Goal: Entertainment & Leisure: Consume media (video, audio)

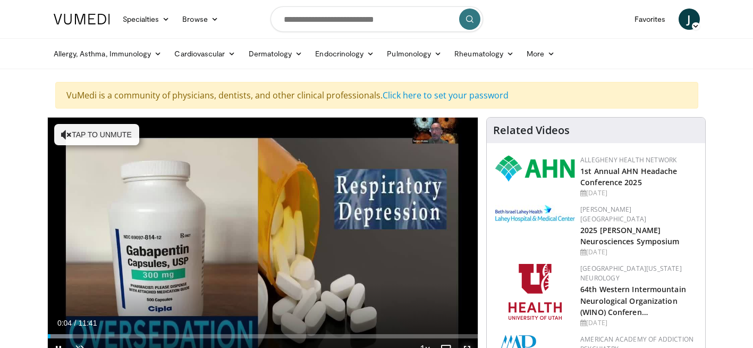
click at [468, 345] on span "Video Player" at bounding box center [467, 348] width 21 height 21
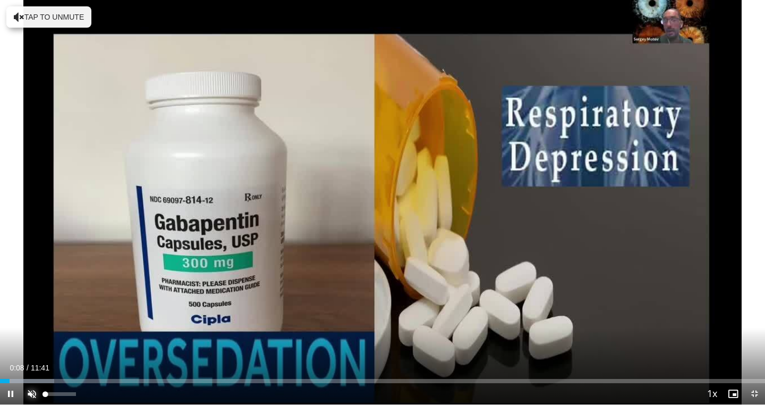
click at [31, 347] on span "Video Player" at bounding box center [31, 393] width 21 height 21
click at [55, 347] on div "32%" at bounding box center [60, 394] width 30 height 4
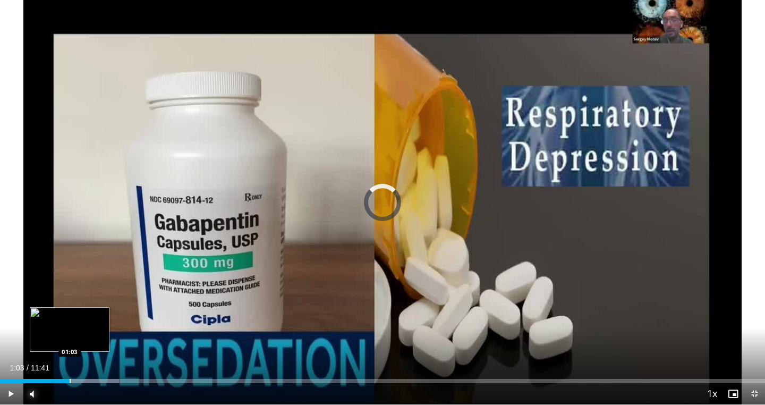
click at [70, 347] on div "Progress Bar" at bounding box center [70, 381] width 1 height 4
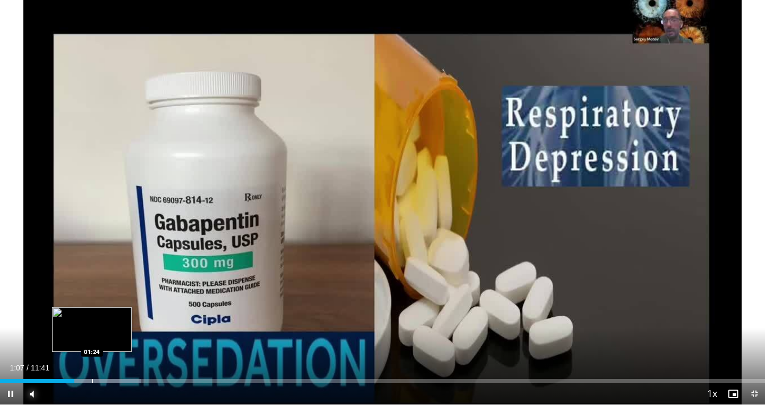
click at [92, 347] on div "Progress Bar" at bounding box center [92, 381] width 1 height 4
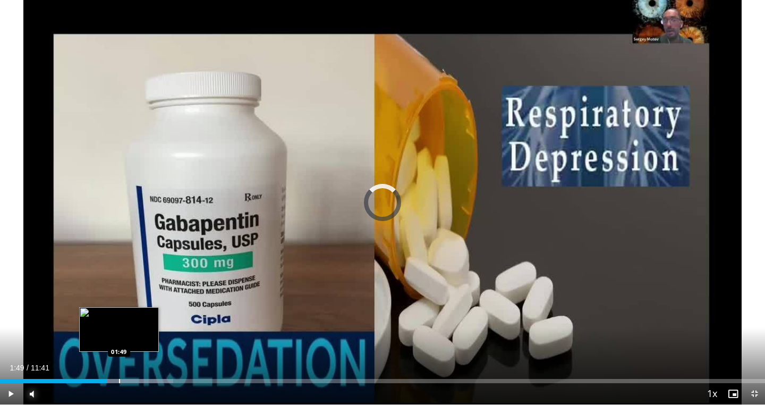
click at [120, 347] on div "Progress Bar" at bounding box center [119, 381] width 1 height 4
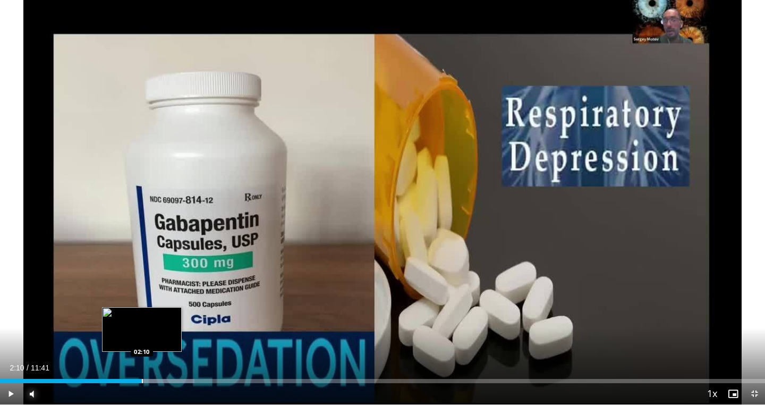
click at [142, 347] on div "Progress Bar" at bounding box center [142, 381] width 1 height 4
click at [160, 347] on div "Progress Bar" at bounding box center [160, 381] width 1 height 4
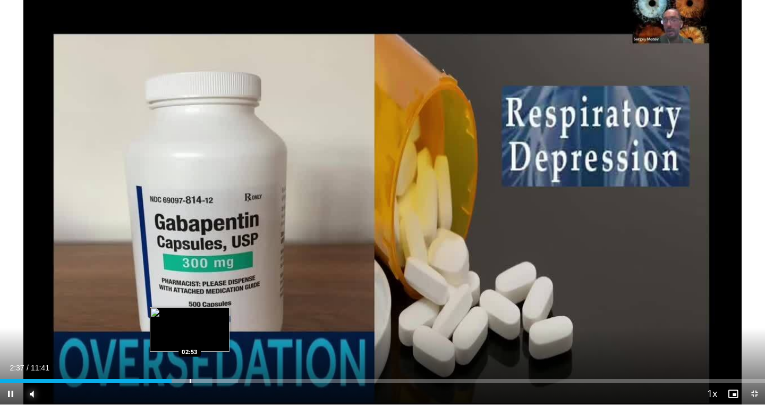
click at [190, 347] on div "Progress Bar" at bounding box center [190, 381] width 1 height 4
click at [211, 347] on div "Loaded : 35.34% 03:01 03:12" at bounding box center [382, 378] width 765 height 10
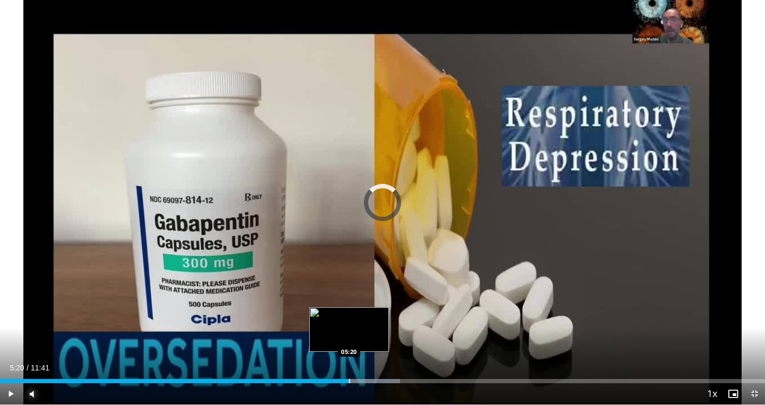
click at [349, 347] on div "Progress Bar" at bounding box center [349, 381] width 1 height 4
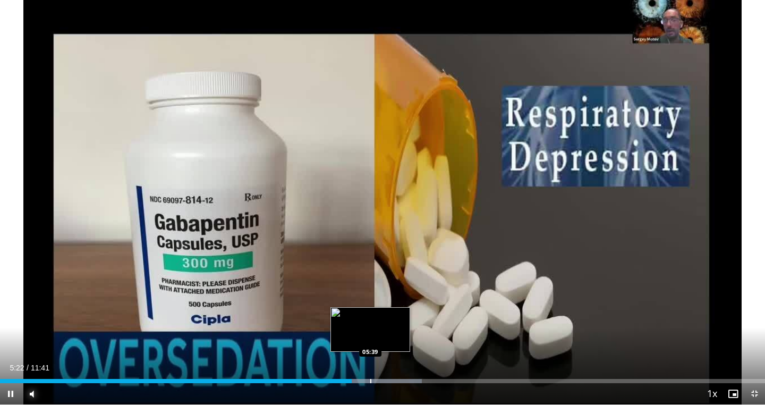
click at [371, 347] on div "Progress Bar" at bounding box center [371, 381] width 1 height 4
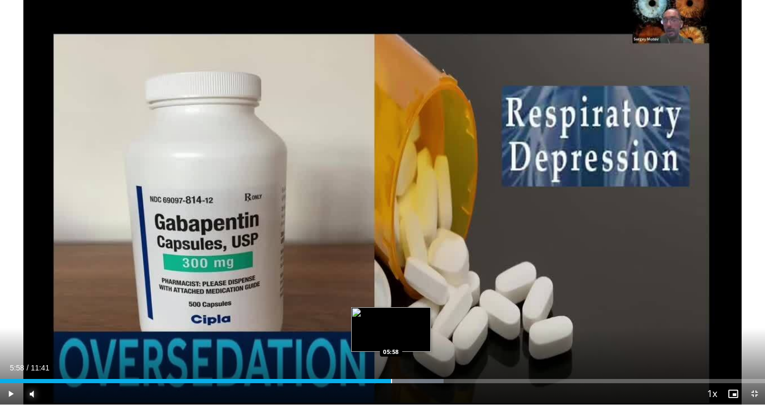
click at [391, 347] on div "Progress Bar" at bounding box center [391, 381] width 1 height 4
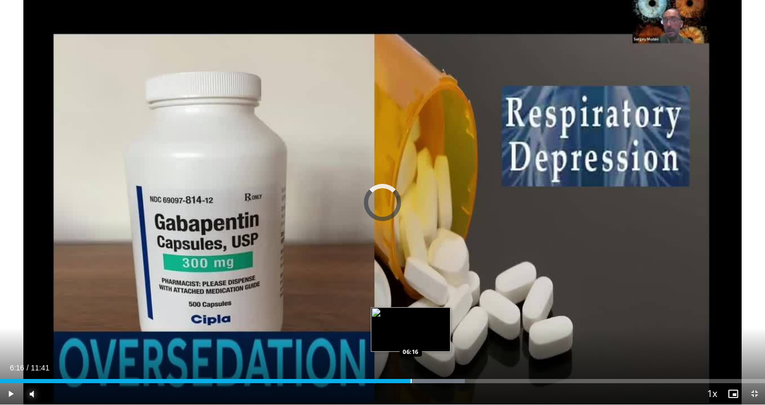
click at [411, 347] on div "Progress Bar" at bounding box center [411, 381] width 1 height 4
click at [425, 347] on div "Progress Bar" at bounding box center [425, 381] width 1 height 4
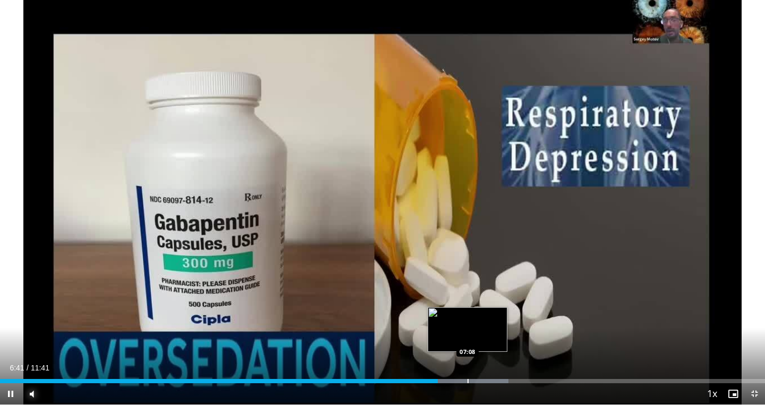
click at [468, 347] on div "Progress Bar" at bounding box center [468, 381] width 1 height 4
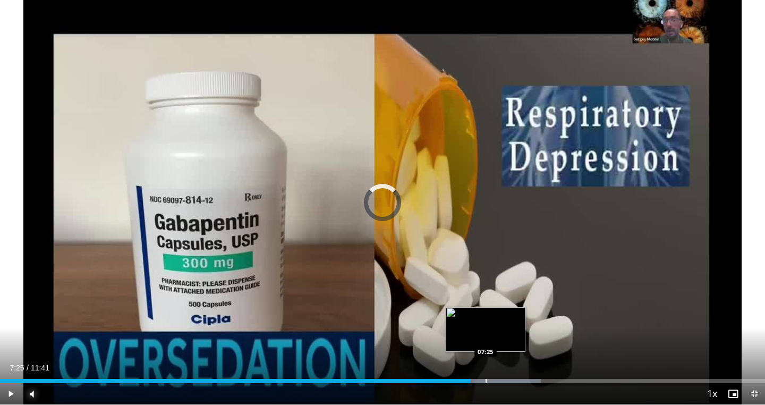
click at [486, 347] on div "Progress Bar" at bounding box center [486, 381] width 1 height 4
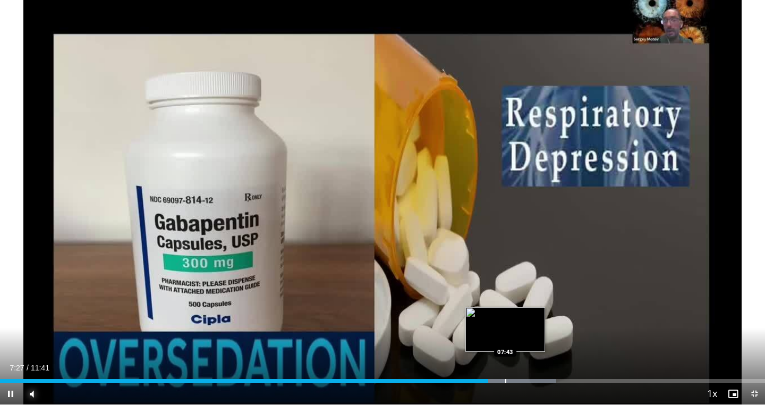
click at [506, 347] on div "Progress Bar" at bounding box center [506, 381] width 1 height 4
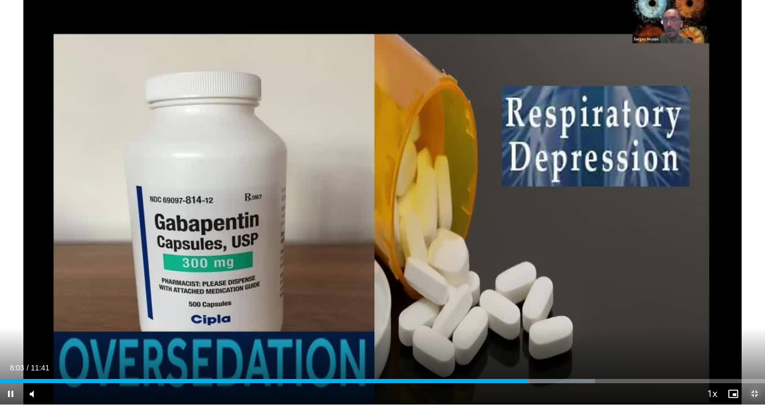
click at [753, 347] on span "Video Player" at bounding box center [754, 393] width 21 height 21
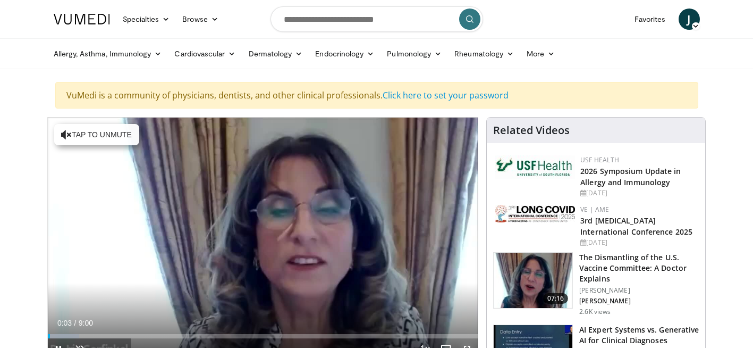
click at [466, 344] on span "Video Player" at bounding box center [467, 348] width 21 height 21
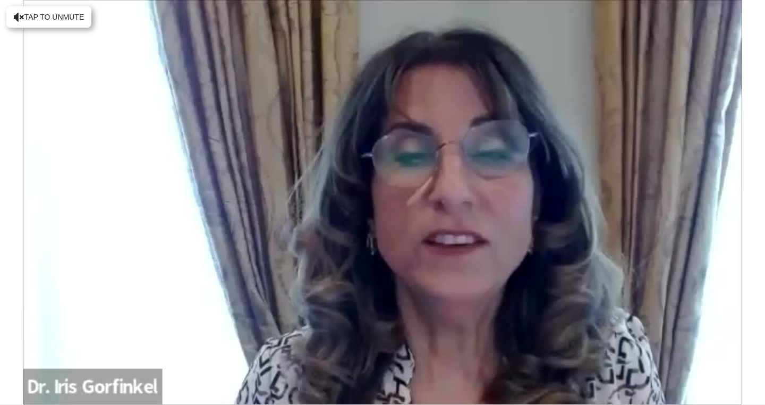
click at [32, 347] on video-js "**********" at bounding box center [382, 202] width 765 height 405
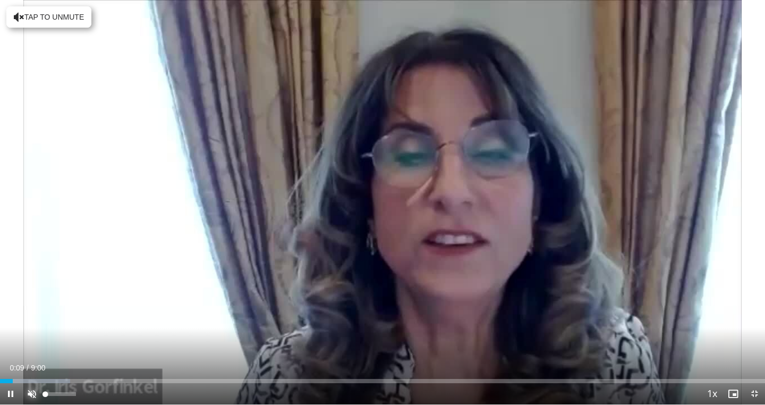
click at [32, 347] on span "Video Player" at bounding box center [31, 393] width 21 height 21
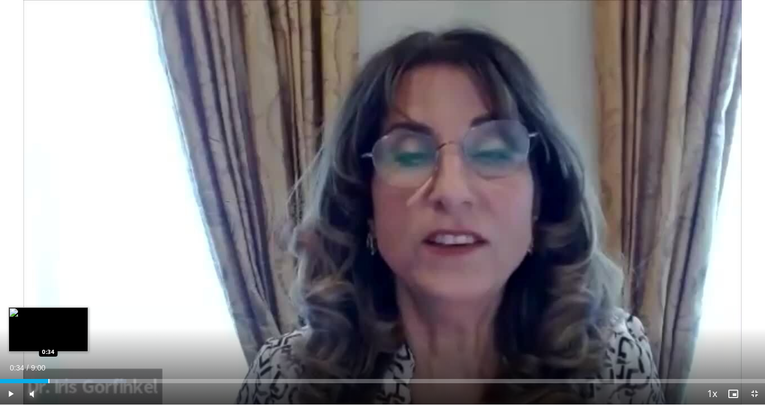
click at [48, 347] on div "Progress Bar" at bounding box center [48, 381] width 1 height 4
click at [63, 347] on div "Progress Bar" at bounding box center [63, 381] width 1 height 4
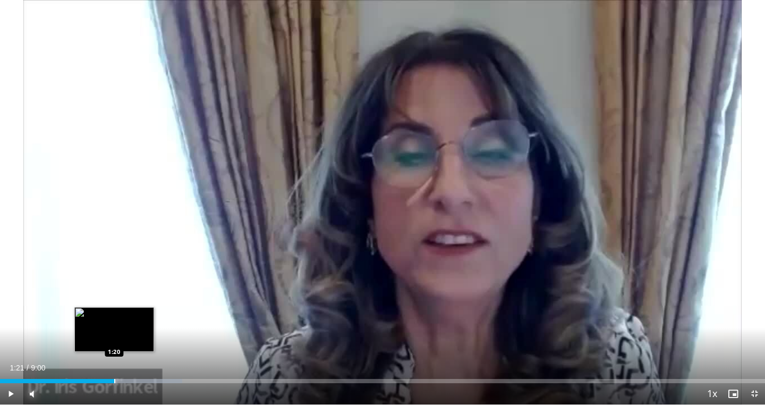
click at [115, 347] on div "Progress Bar" at bounding box center [114, 381] width 1 height 4
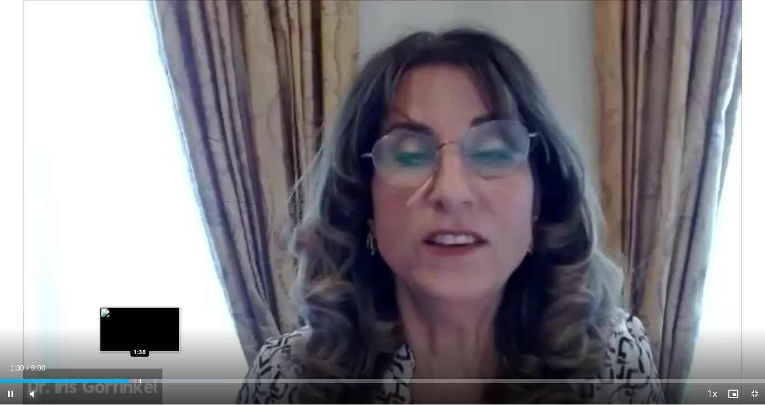
click at [140, 347] on div "Progress Bar" at bounding box center [140, 381] width 1 height 4
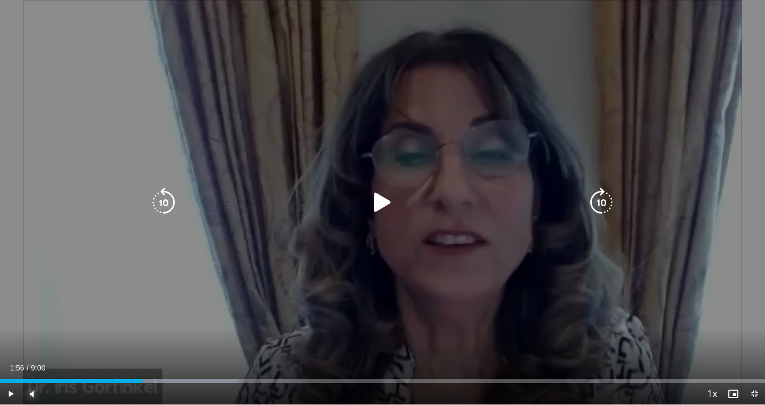
click at [164, 347] on div "Progress Bar" at bounding box center [181, 381] width 114 height 4
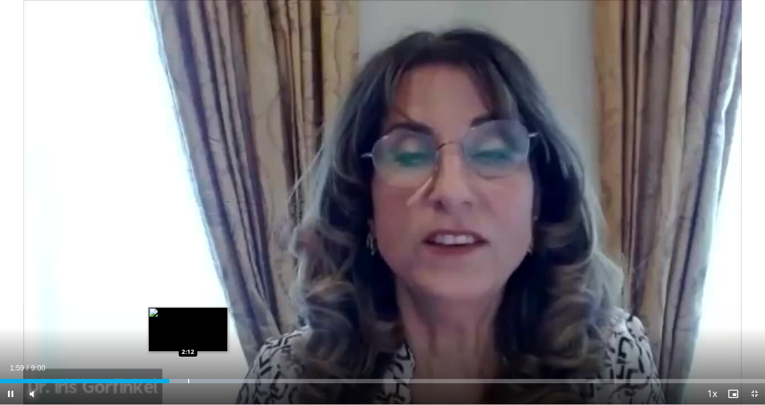
click at [188, 347] on div "Progress Bar" at bounding box center [188, 381] width 1 height 4
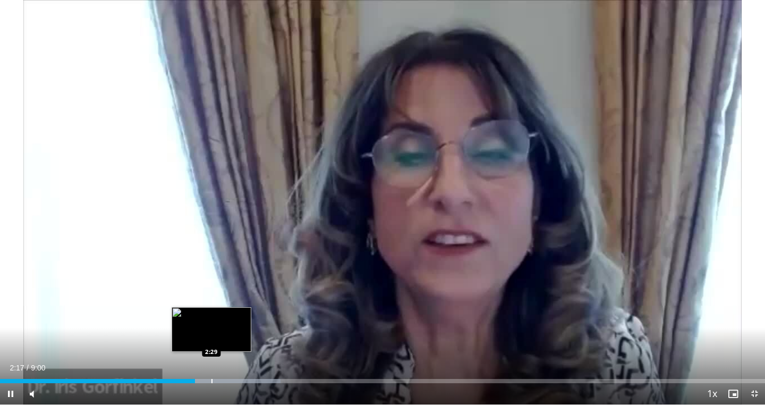
click at [213, 347] on video-js "**********" at bounding box center [382, 202] width 765 height 405
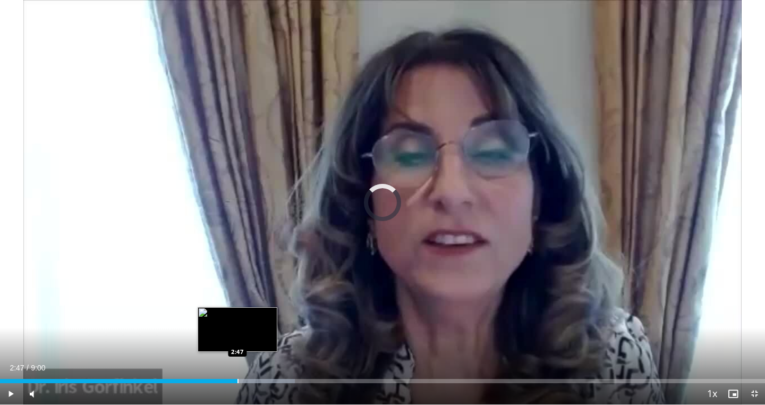
click at [238, 347] on div "Loaded : 38.51% 2:20 2:47" at bounding box center [382, 378] width 765 height 10
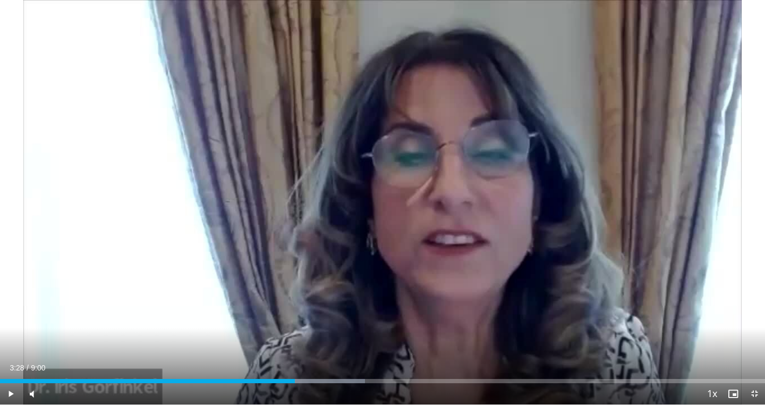
click at [295, 347] on div "Progress Bar" at bounding box center [295, 381] width 1 height 4
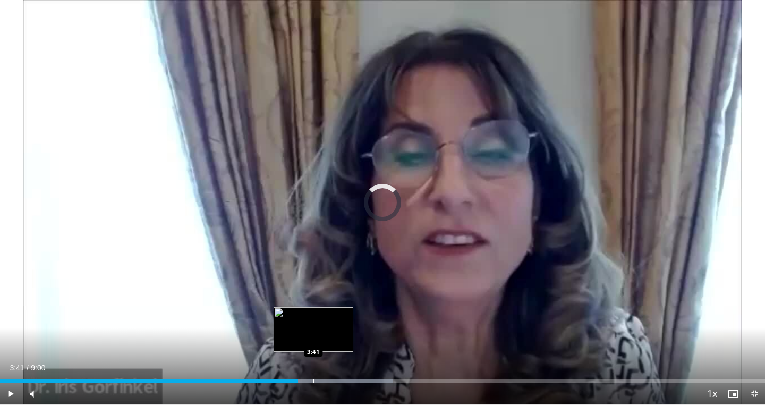
click at [314, 347] on div "Progress Bar" at bounding box center [314, 381] width 1 height 4
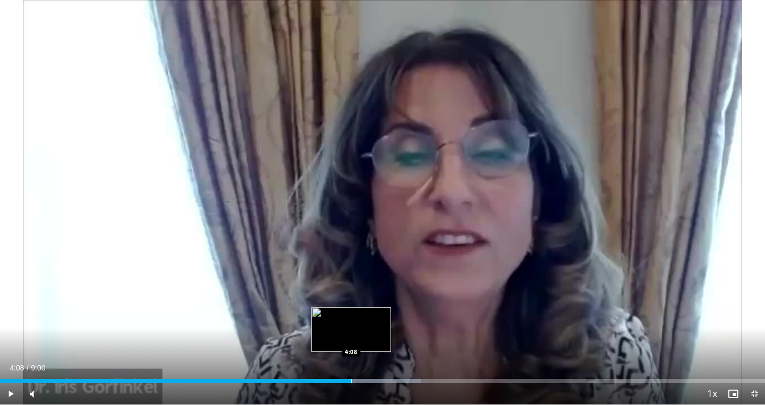
click at [351, 347] on div "Progress Bar" at bounding box center [351, 381] width 1 height 4
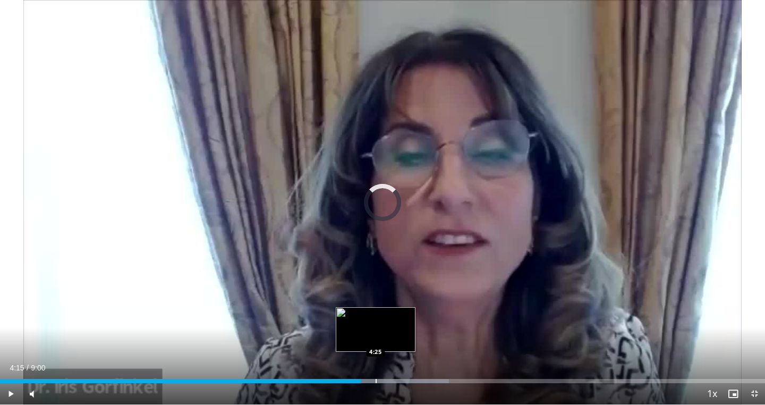
click at [376, 347] on div "Loaded : 58.69% 4:15 4:25" at bounding box center [382, 378] width 765 height 10
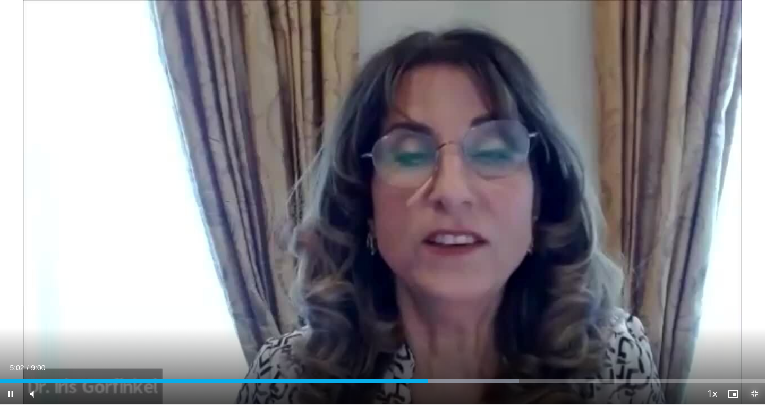
click at [753, 347] on span "Video Player" at bounding box center [754, 393] width 21 height 21
